Goal: Information Seeking & Learning: Learn about a topic

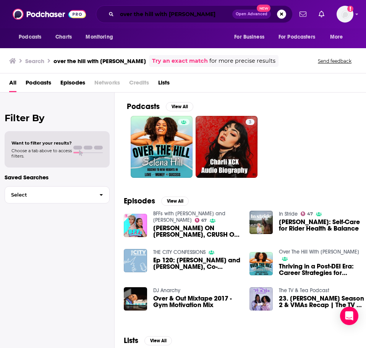
click at [149, 14] on input "over the hill with [PERSON_NAME]" at bounding box center [174, 14] width 115 height 12
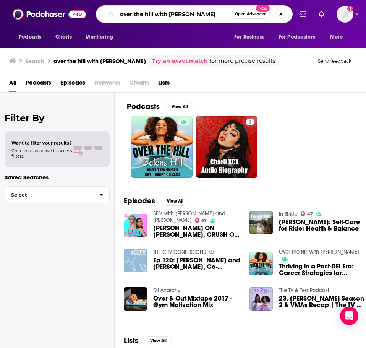
click at [149, 14] on input "over the hill with [PERSON_NAME]" at bounding box center [174, 14] width 115 height 12
type input "why kindness"
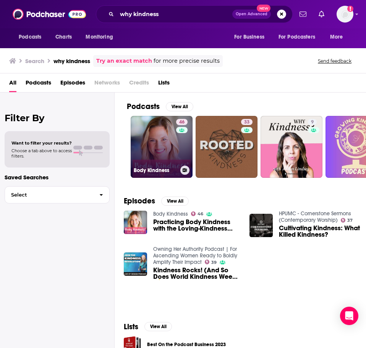
click at [158, 150] on link "46 Body Kindness" at bounding box center [162, 147] width 62 height 62
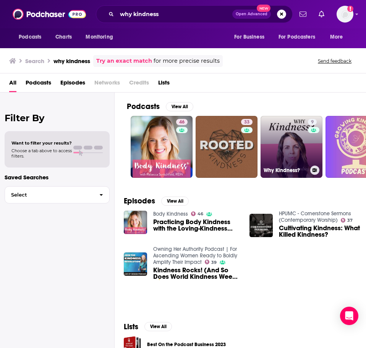
click at [286, 142] on link "9 Why Kindness?" at bounding box center [291, 147] width 62 height 62
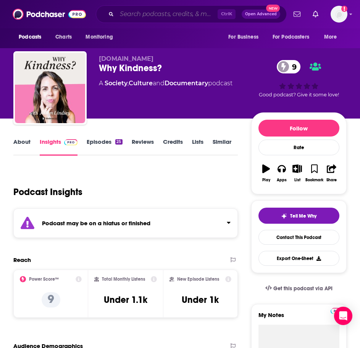
click at [164, 15] on input "Search podcasts, credits, & more..." at bounding box center [167, 14] width 101 height 12
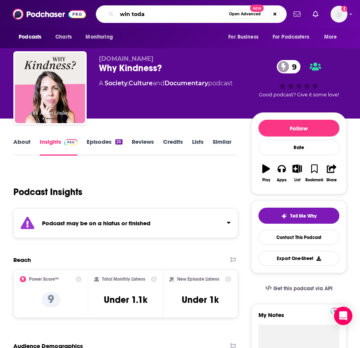
type input "win [DATE]"
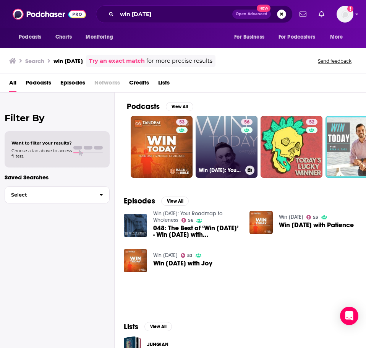
click at [225, 142] on link "56 Win [DATE]: Your Roadmap to Wholeness" at bounding box center [227, 147] width 62 height 62
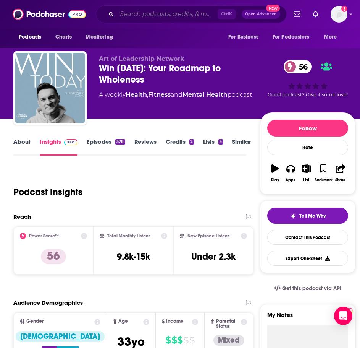
click at [159, 18] on input "Search podcasts, credits, & more..." at bounding box center [167, 14] width 101 height 12
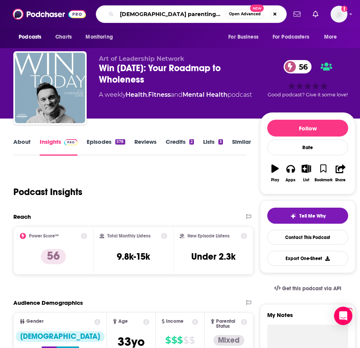
type input "[DEMOGRAPHIC_DATA] parenting podcast"
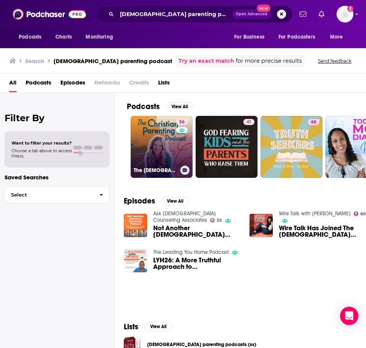
click at [172, 151] on link "56 The [DEMOGRAPHIC_DATA] Parenting Podcast - Motherhood, Teaching kids about […" at bounding box center [162, 147] width 62 height 62
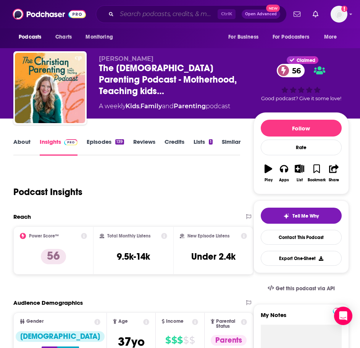
click at [191, 11] on input "Search podcasts, credits, & more..." at bounding box center [167, 14] width 101 height 12
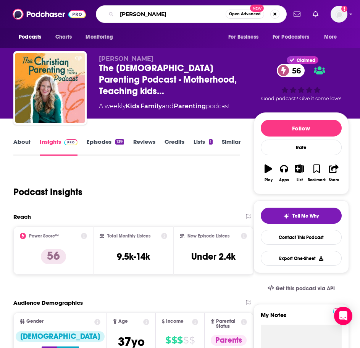
type input "[PERSON_NAME]"
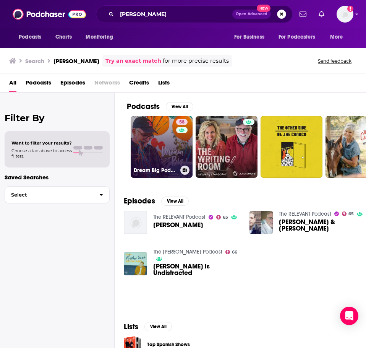
click at [175, 141] on link "58 Dream Big Podcast with [PERSON_NAME] and Friends" at bounding box center [162, 147] width 62 height 62
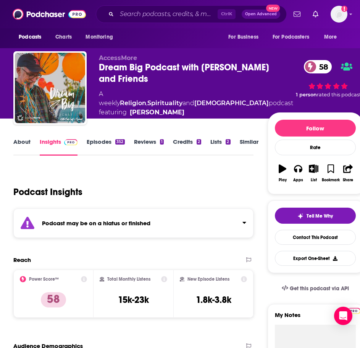
click at [105, 195] on div "Podcast Insights" at bounding box center [130, 187] width 234 height 39
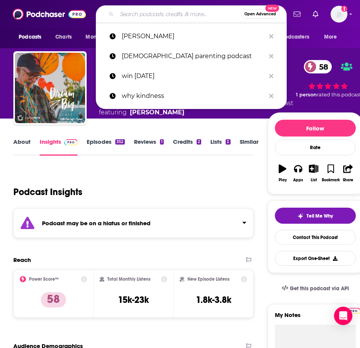
click at [164, 9] on input "Search podcasts, credits, & more..." at bounding box center [179, 14] width 124 height 12
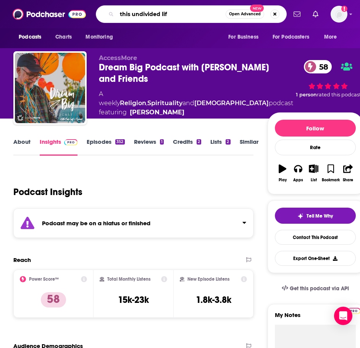
type input "this undivided life"
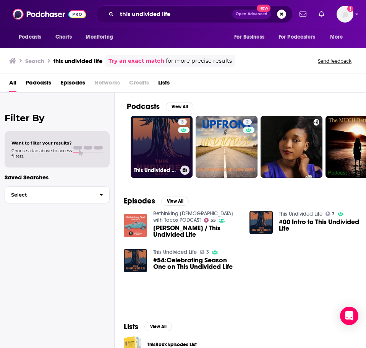
click at [172, 139] on link "3 This Undivided Life" at bounding box center [162, 147] width 62 height 62
